Goal: Information Seeking & Learning: Learn about a topic

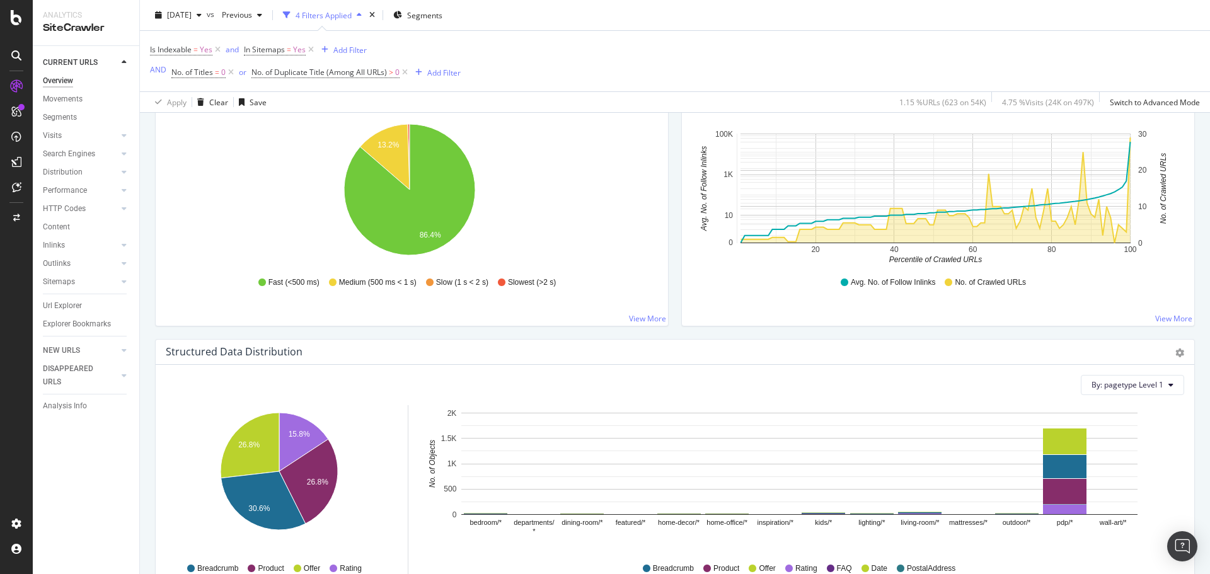
scroll to position [1134, 0]
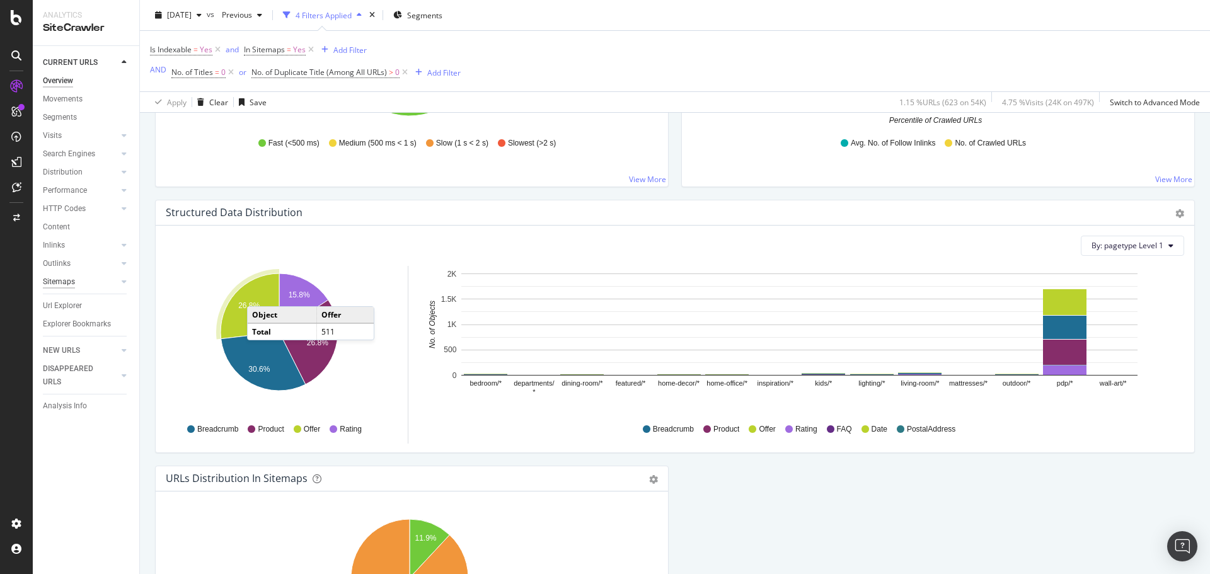
click at [72, 284] on div "Sitemaps" at bounding box center [59, 281] width 32 height 13
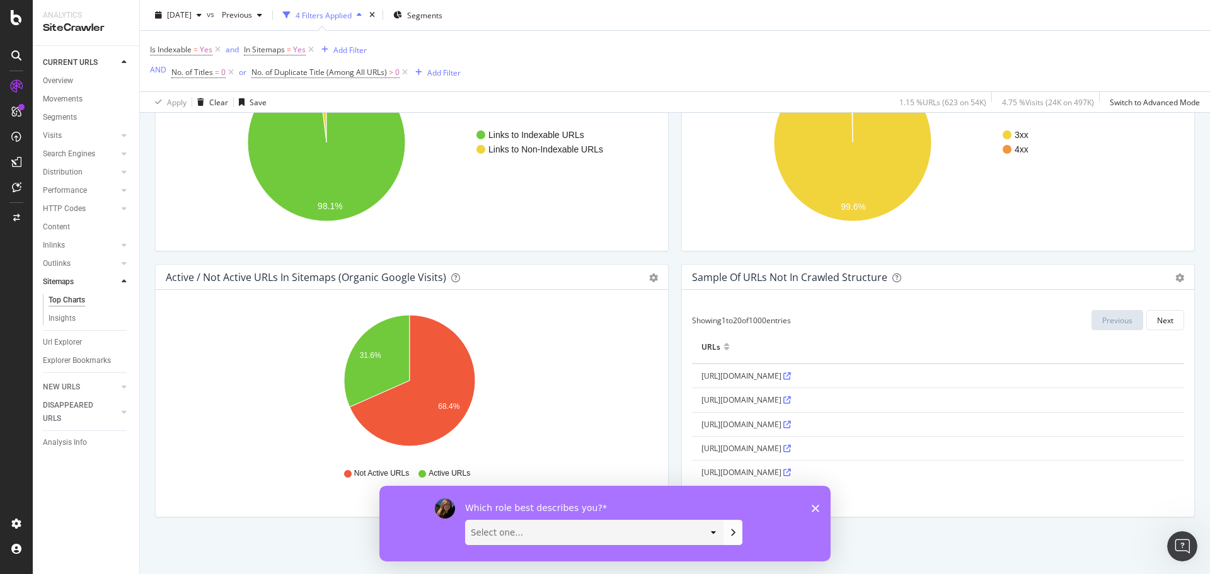
click at [811, 505] on div "Which role best describes you? Select one... Analyst/BI C-level Leadership Cont…" at bounding box center [604, 523] width 451 height 76
click at [814, 504] on icon "Close survey" at bounding box center [816, 508] width 8 height 8
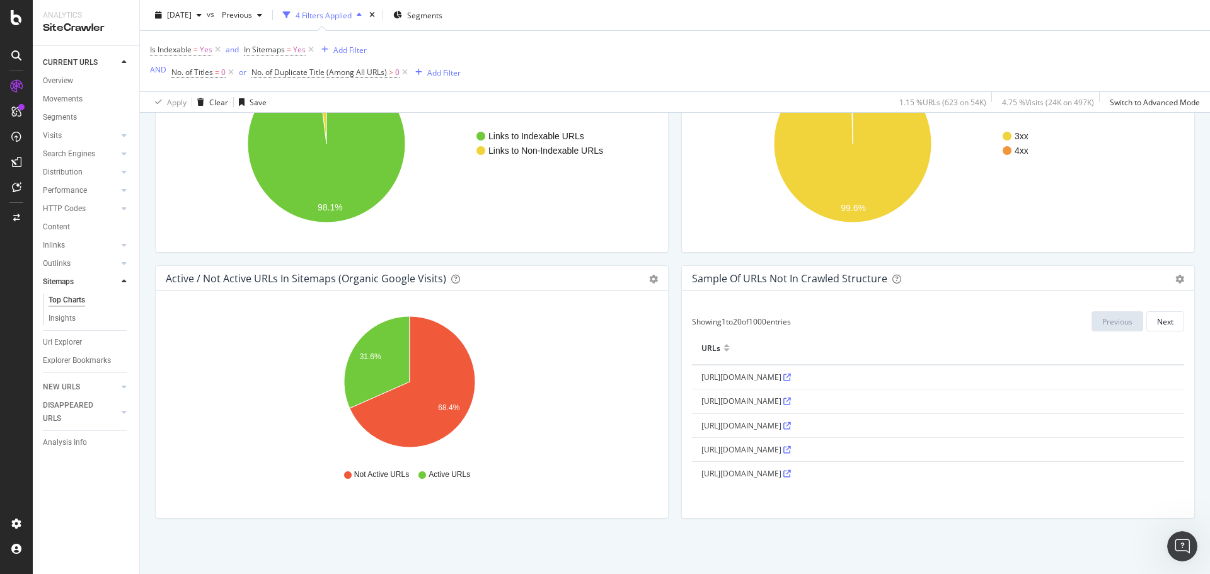
scroll to position [1052, 0]
click at [150, 258] on div "Internal Follow Outlinks Distribution to Indexable or Non-Indexable URLs for UR…" at bounding box center [412, 131] width 526 height 266
click at [72, 298] on div "Top Charts" at bounding box center [67, 300] width 37 height 13
click at [72, 319] on div "Insights" at bounding box center [62, 318] width 27 height 13
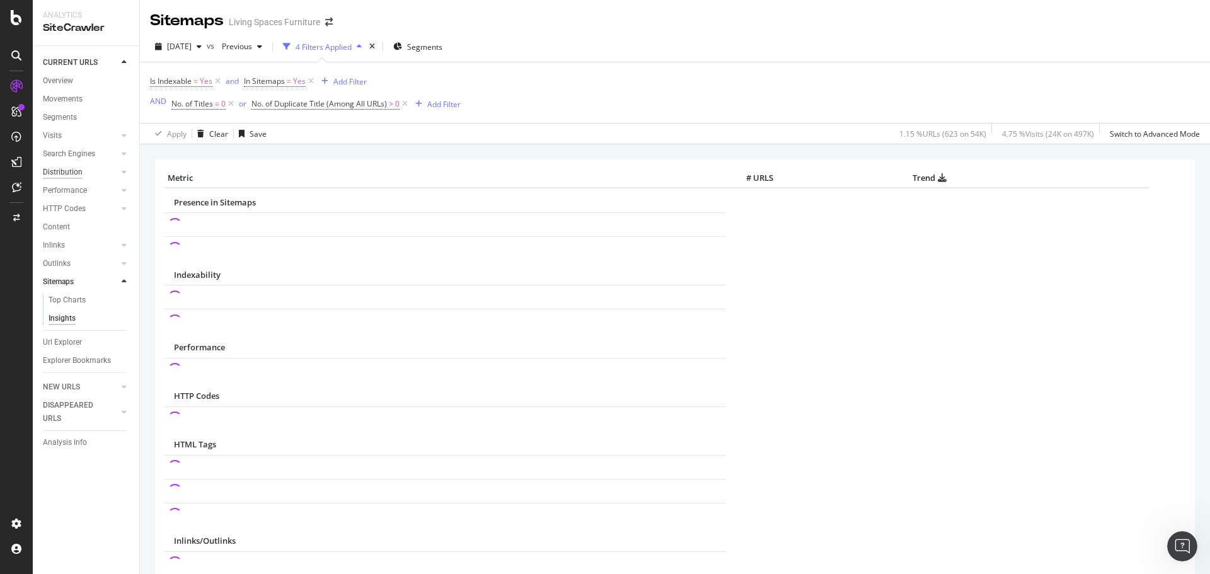
click at [59, 175] on div "Distribution" at bounding box center [63, 172] width 40 height 13
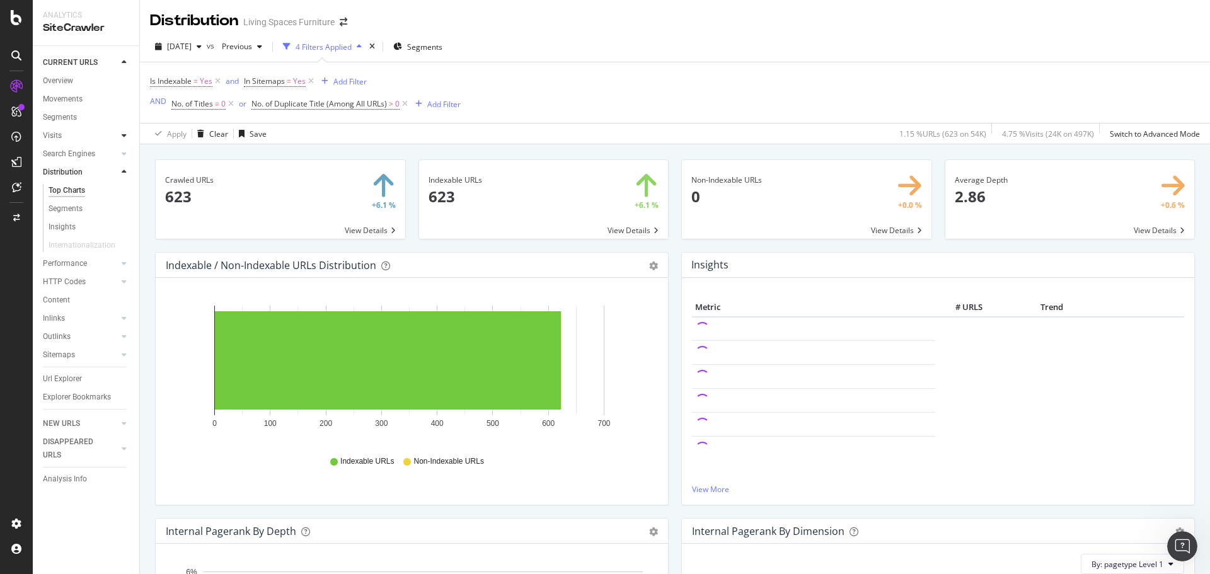
click at [129, 137] on div at bounding box center [124, 135] width 13 height 13
click at [69, 153] on div "Analysis" at bounding box center [63, 153] width 29 height 13
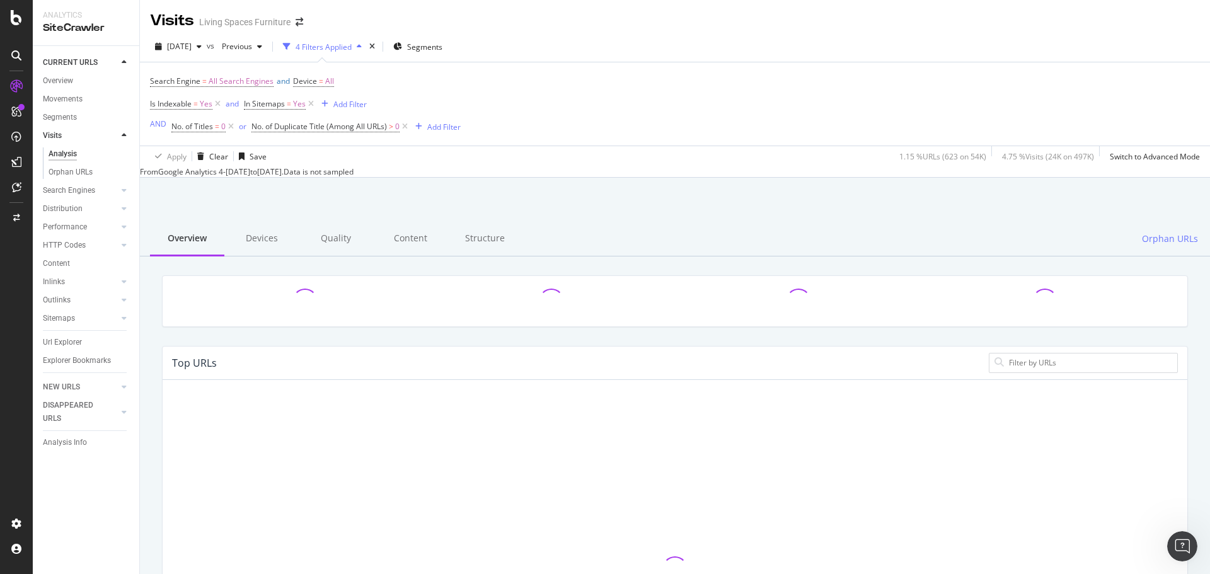
click at [482, 193] on div at bounding box center [675, 210] width 1040 height 54
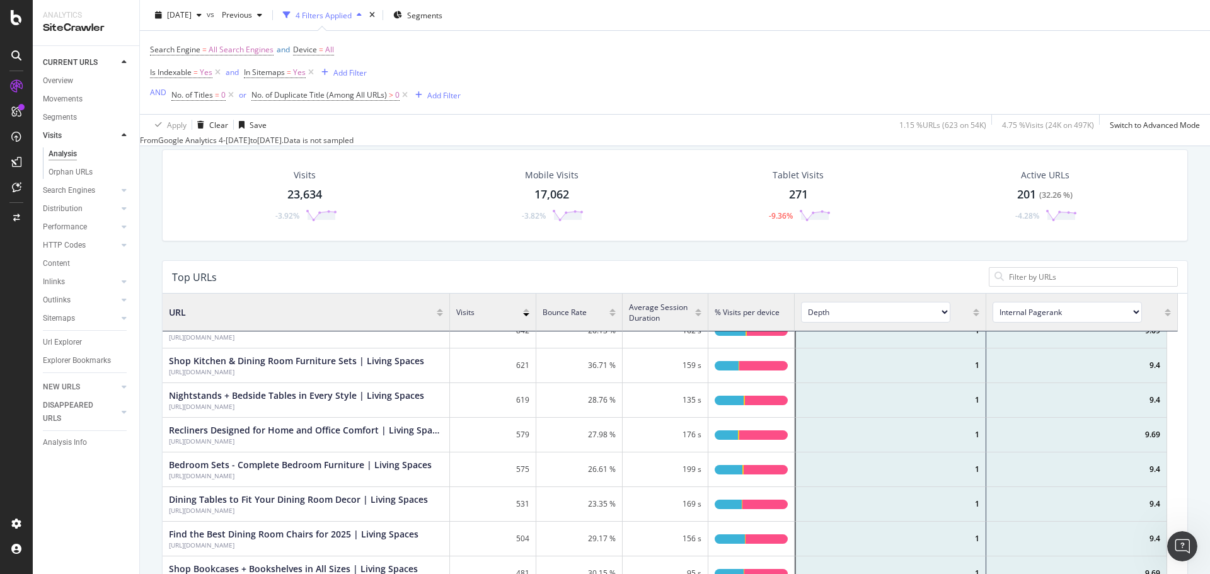
scroll to position [126, 0]
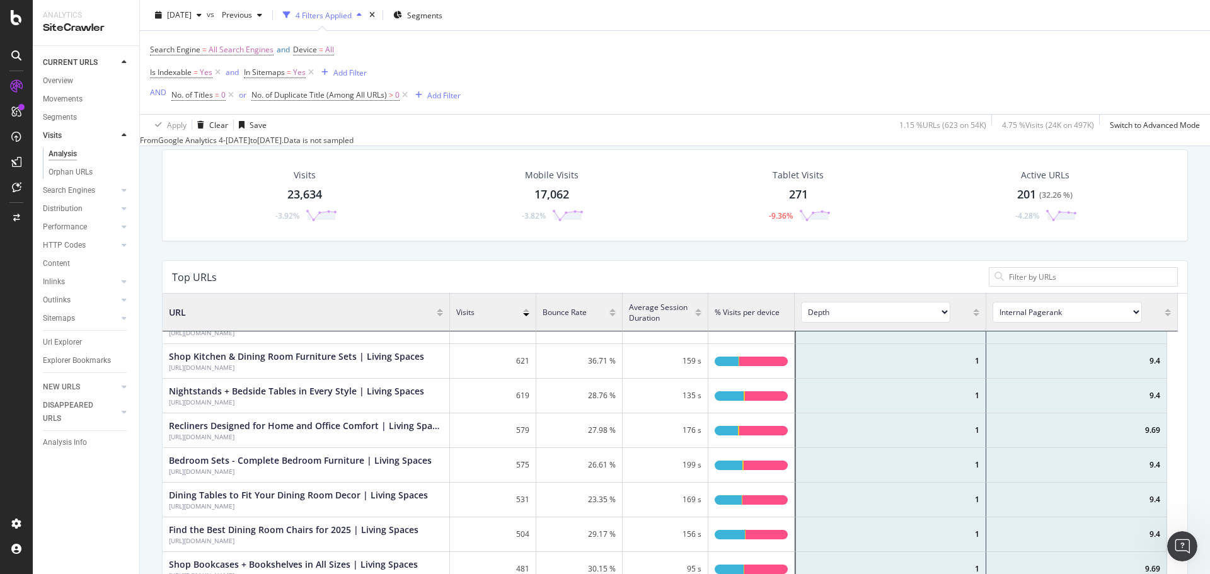
drag, startPoint x: 62, startPoint y: 150, endPoint x: 67, endPoint y: 141, distance: 10.2
click at [62, 150] on div "Analysis" at bounding box center [63, 153] width 28 height 13
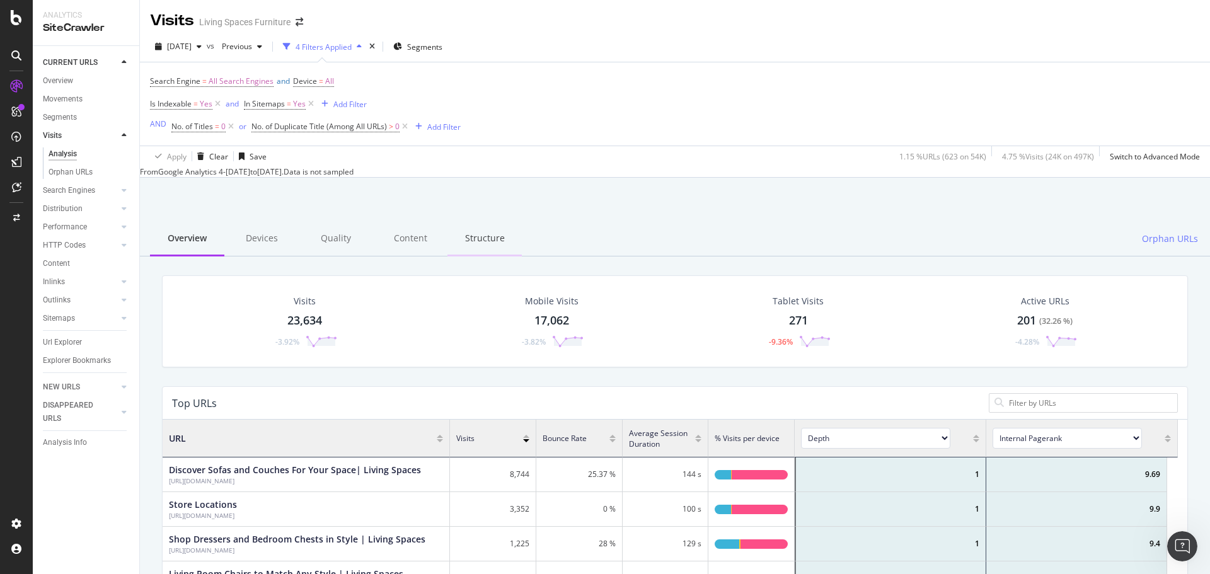
scroll to position [63, 0]
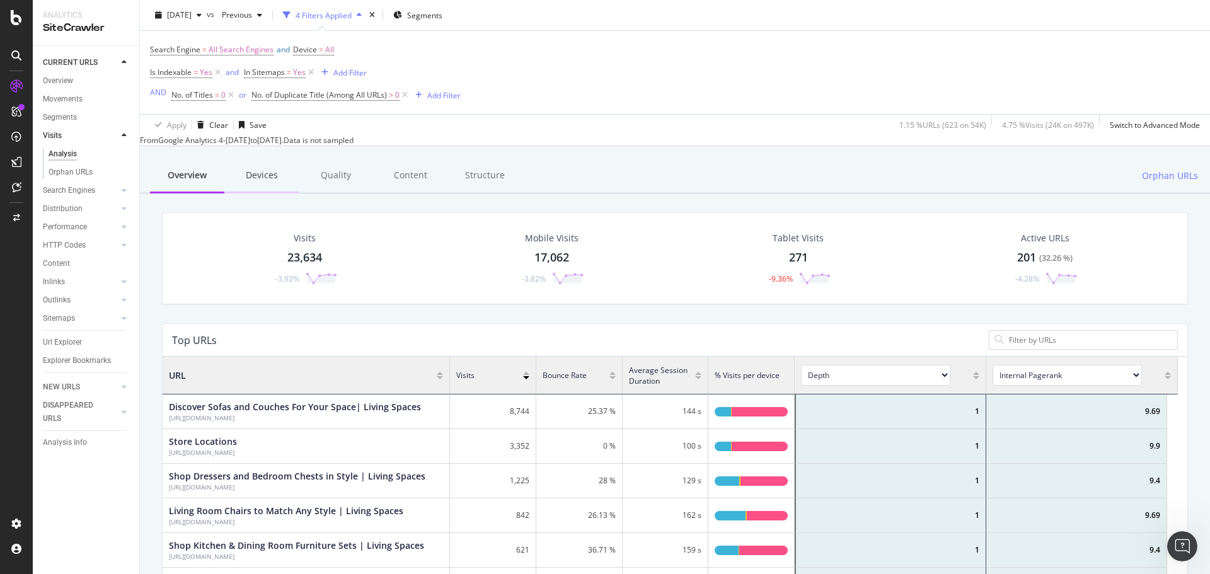
click at [256, 183] on div "Devices" at bounding box center [261, 176] width 74 height 35
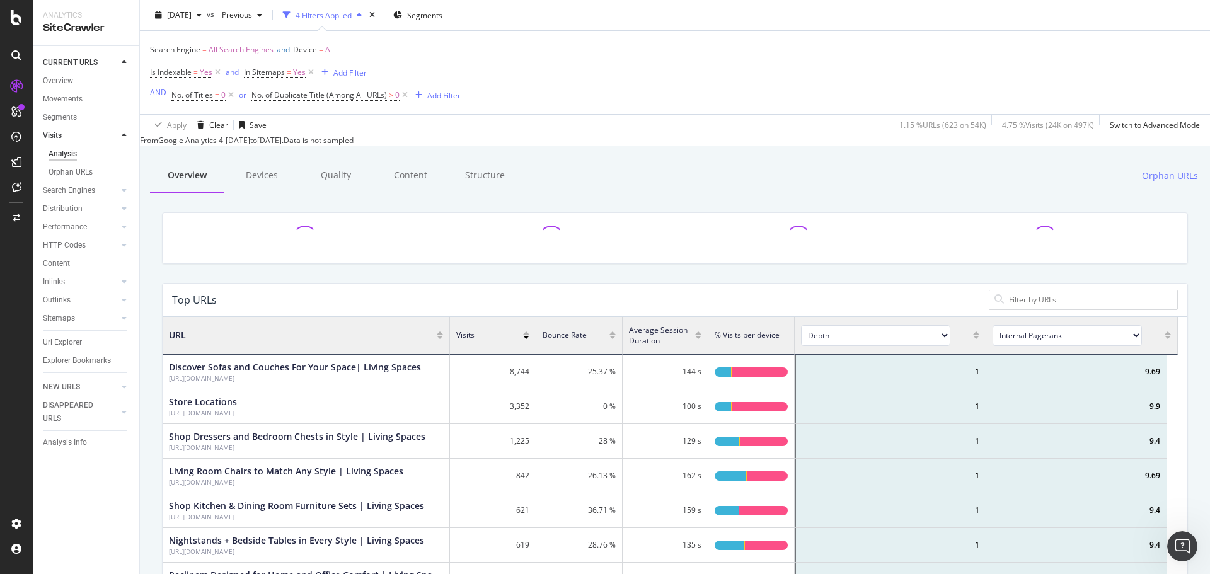
click at [250, 146] on div "[DATE]" at bounding box center [238, 140] width 25 height 11
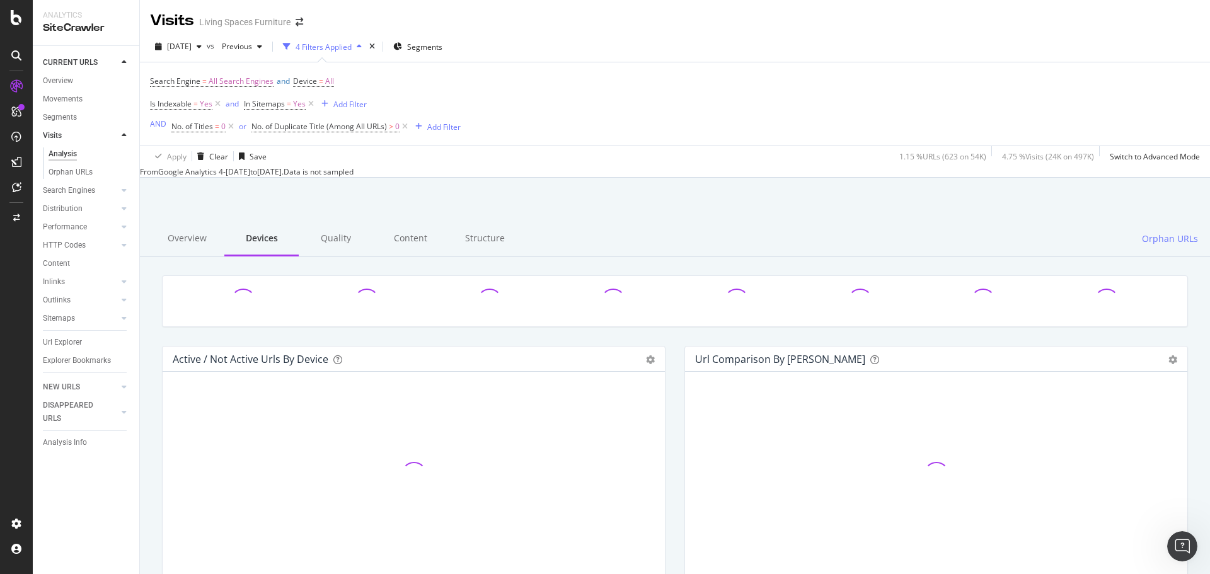
click at [271, 202] on div at bounding box center [675, 210] width 1040 height 54
click at [354, 219] on div at bounding box center [675, 210] width 1040 height 54
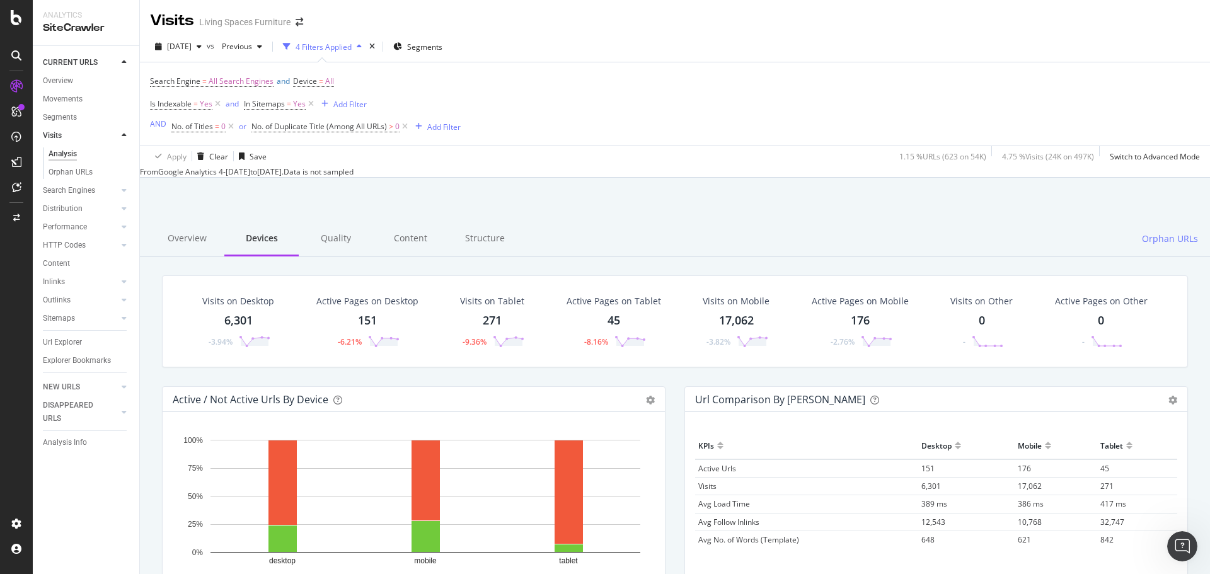
drag, startPoint x: 60, startPoint y: 82, endPoint x: 793, endPoint y: 222, distance: 746.2
click at [60, 82] on div "Overview" at bounding box center [58, 80] width 30 height 13
